Goal: Transaction & Acquisition: Purchase product/service

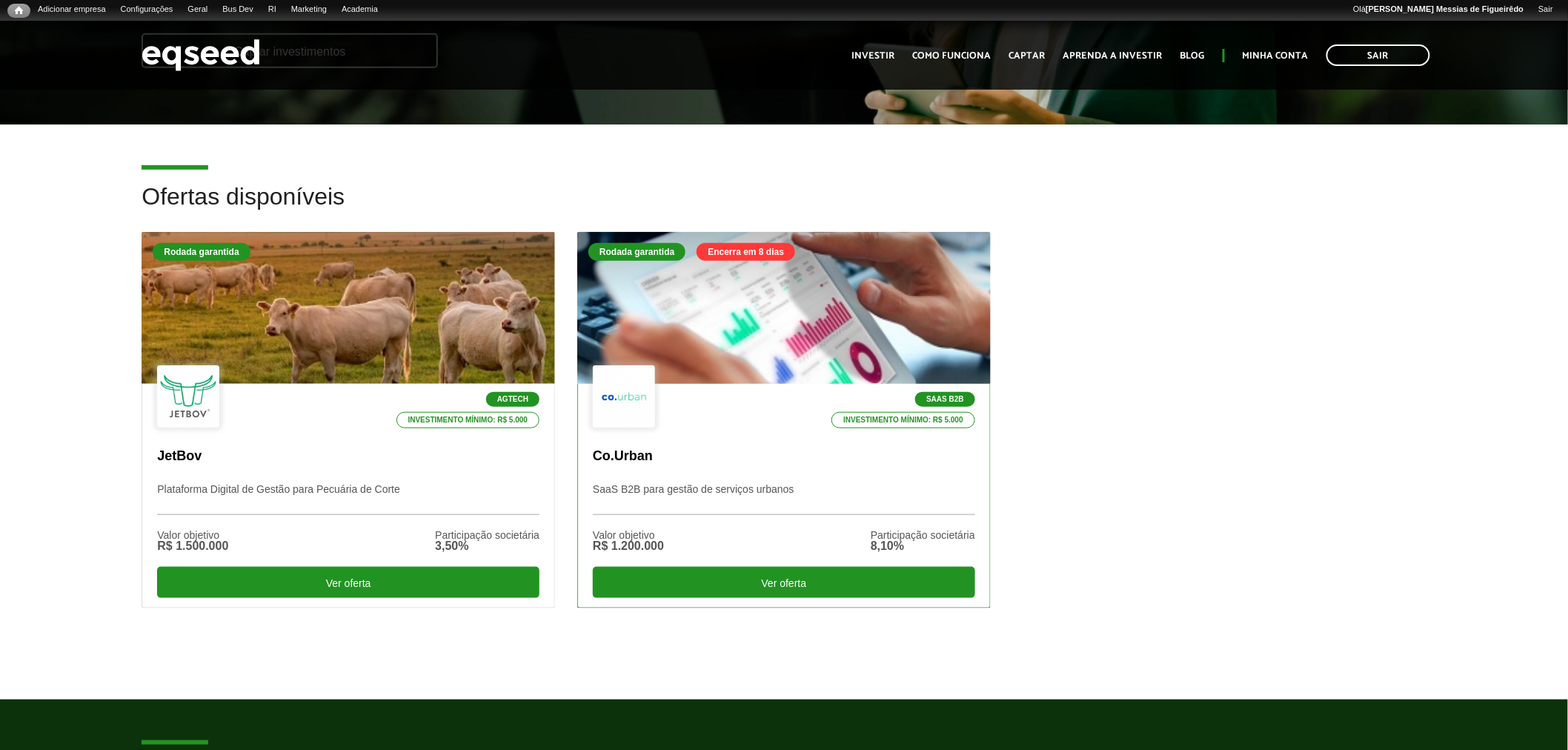
scroll to position [328, 0]
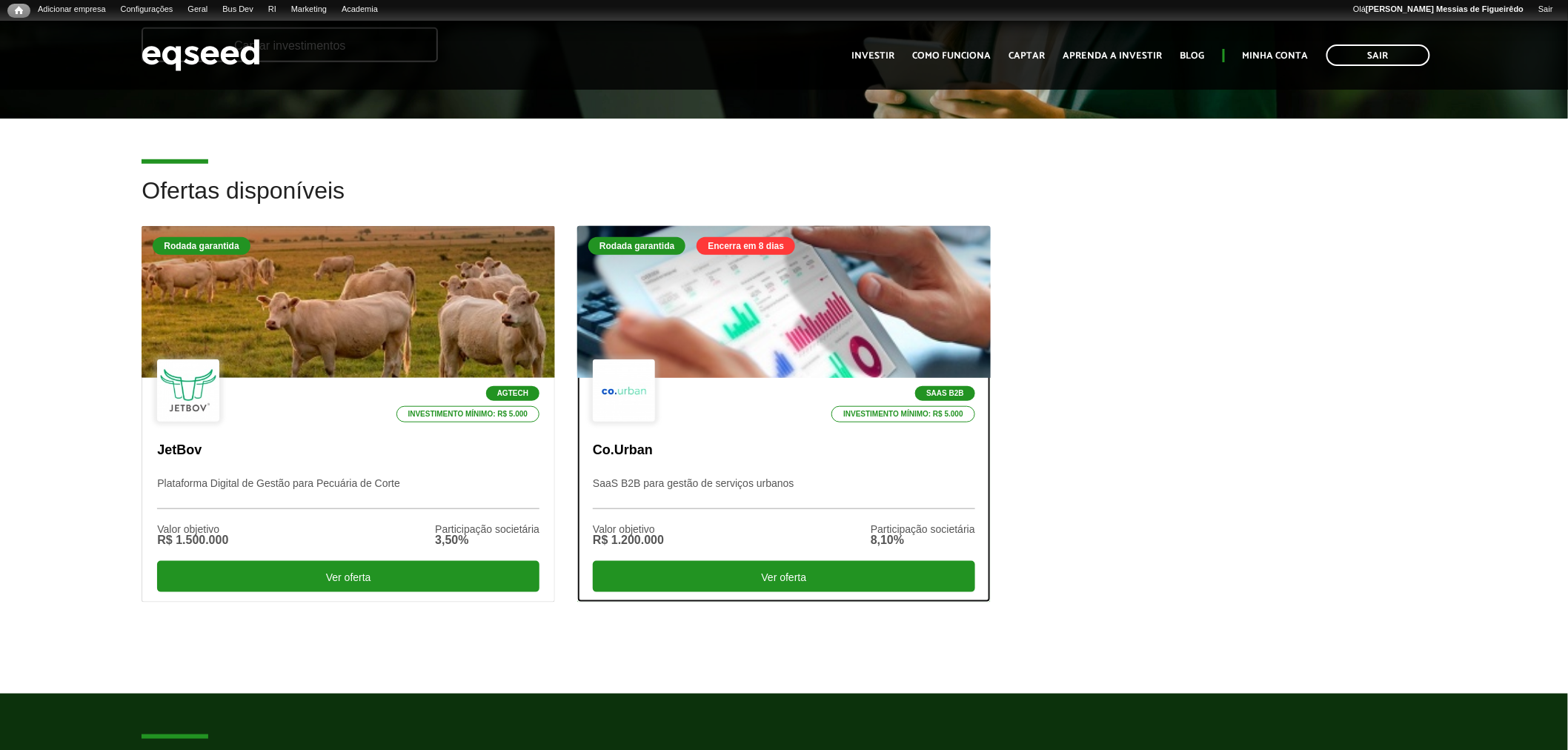
click at [784, 341] on div at bounding box center [784, 302] width 496 height 182
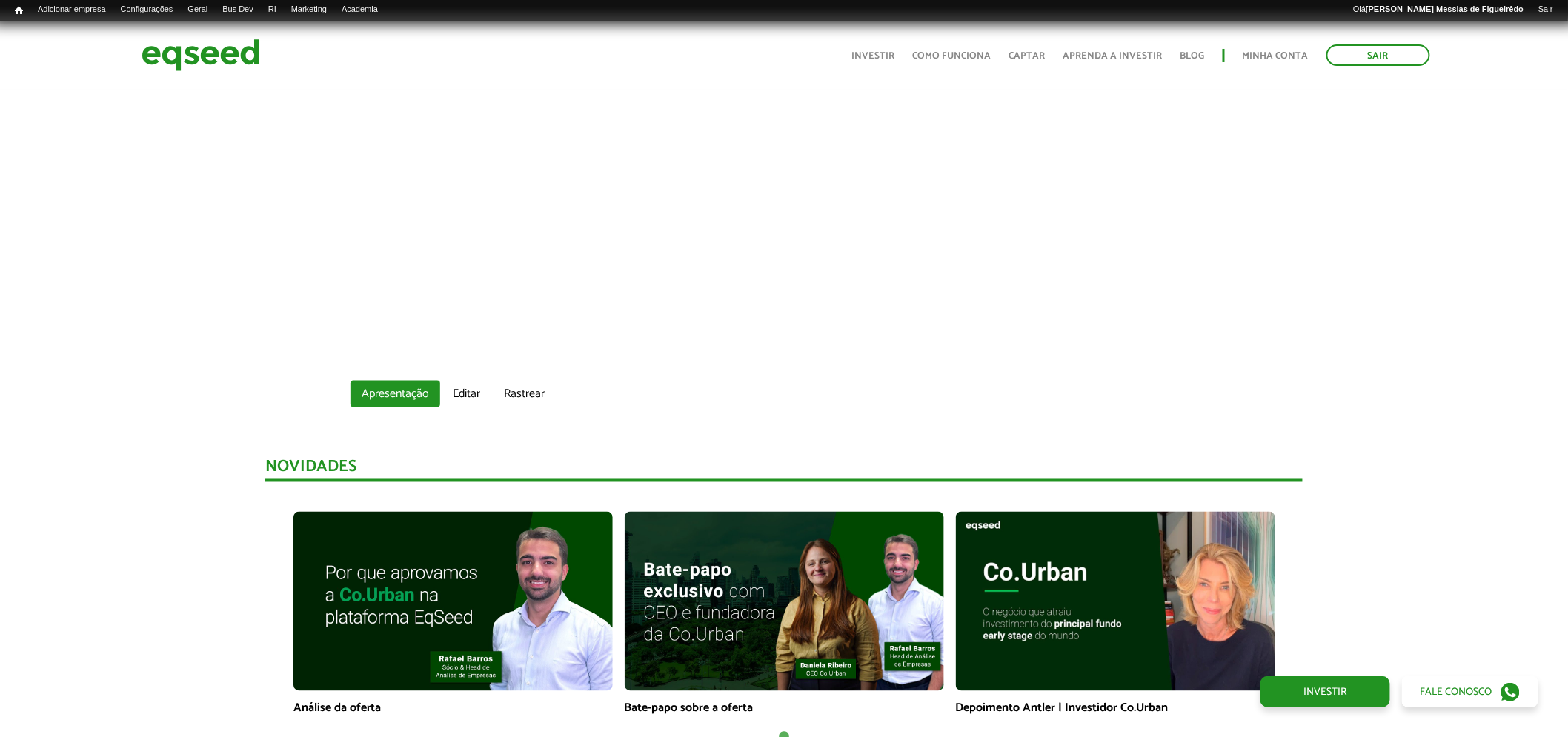
scroll to position [740, 0]
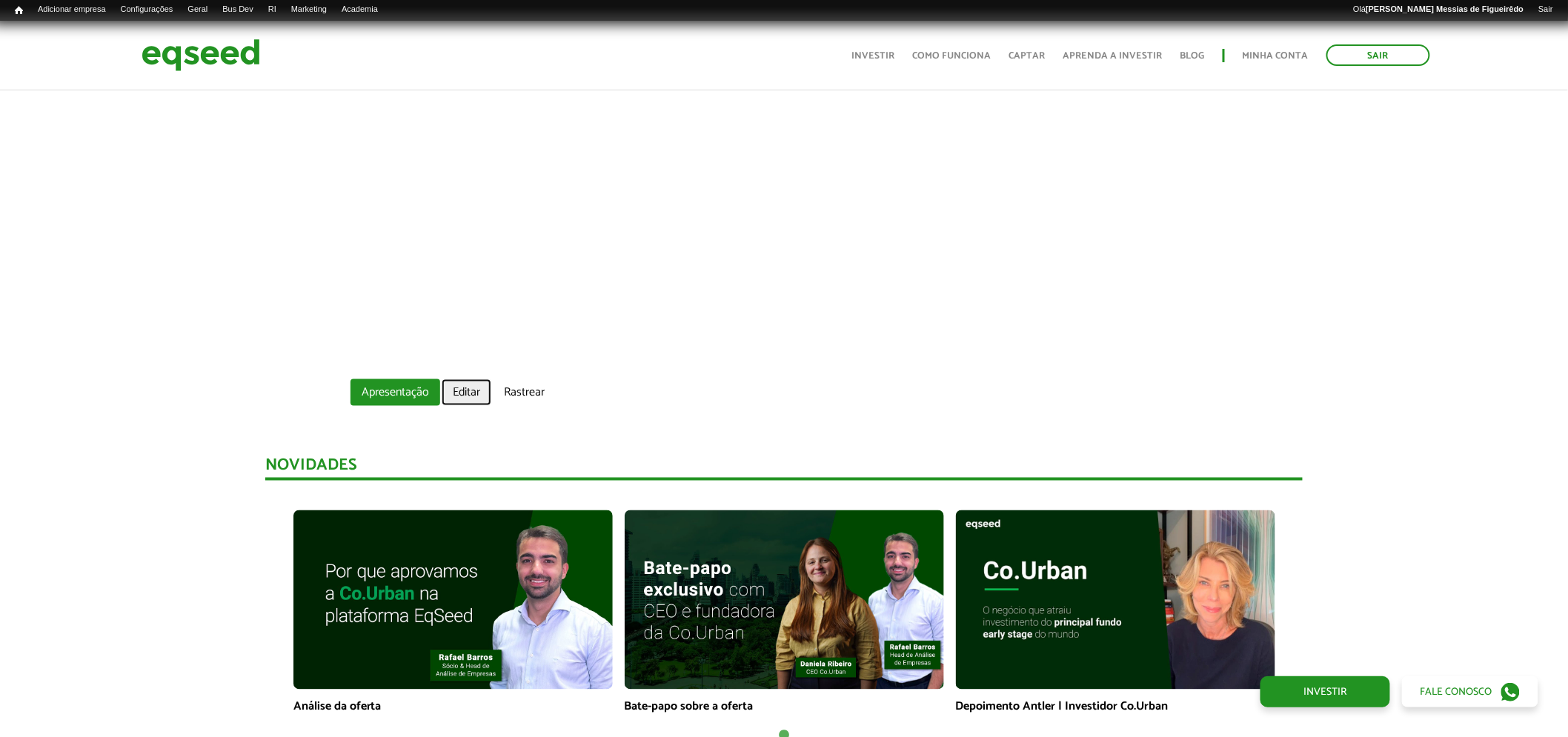
click at [470, 384] on link "Editar" at bounding box center [466, 392] width 49 height 27
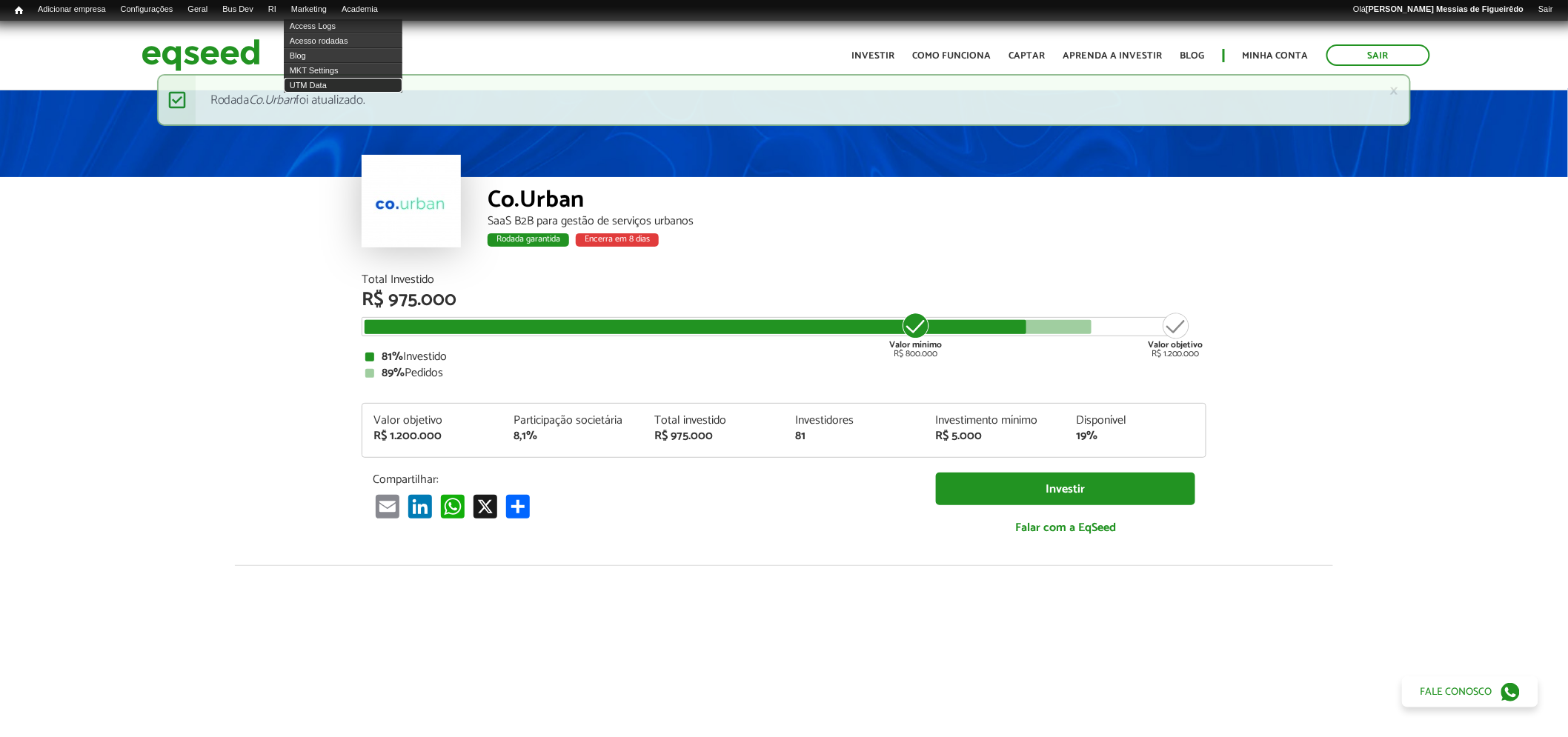
click at [326, 86] on link "UTM Data" at bounding box center [343, 85] width 118 height 15
click at [1397, 94] on link "×" at bounding box center [1394, 90] width 9 height 15
